Goal: Find specific page/section: Find specific page/section

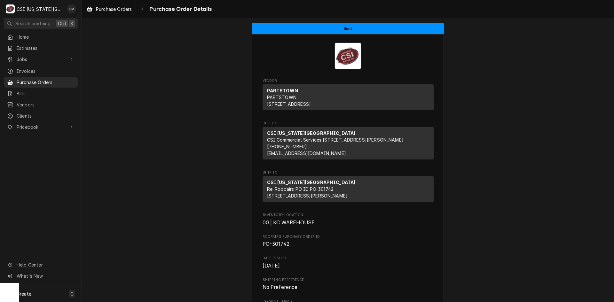
scroll to position [1758, 0]
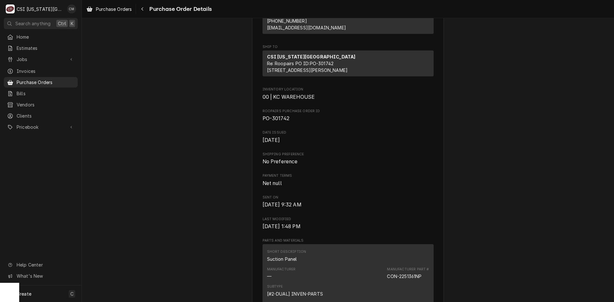
scroll to position [0, 0]
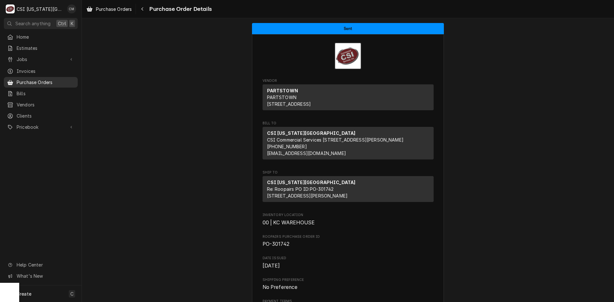
click at [39, 81] on span "Purchase Orders" at bounding box center [46, 82] width 58 height 7
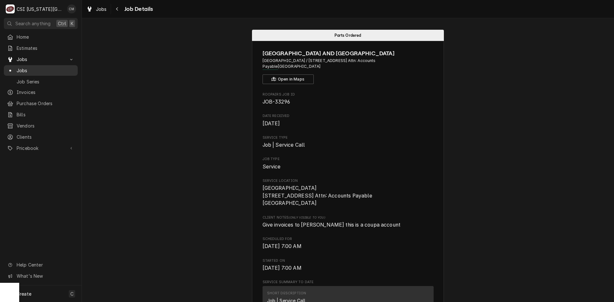
click at [54, 68] on span "Jobs" at bounding box center [46, 70] width 58 height 7
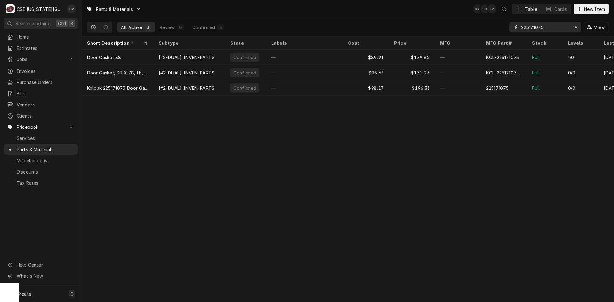
drag, startPoint x: 546, startPoint y: 27, endPoint x: 508, endPoint y: 27, distance: 38.1
click at [508, 27] on div "All Active 3 Review 0 Confirmed 3 225171075 View" at bounding box center [348, 27] width 522 height 18
